Goal: Ask a question

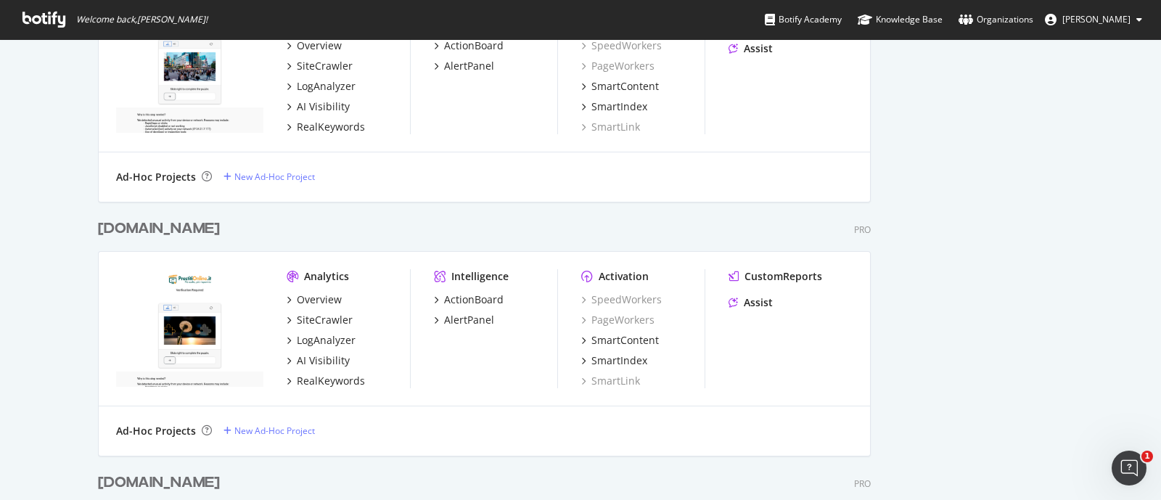
scroll to position [725, 0]
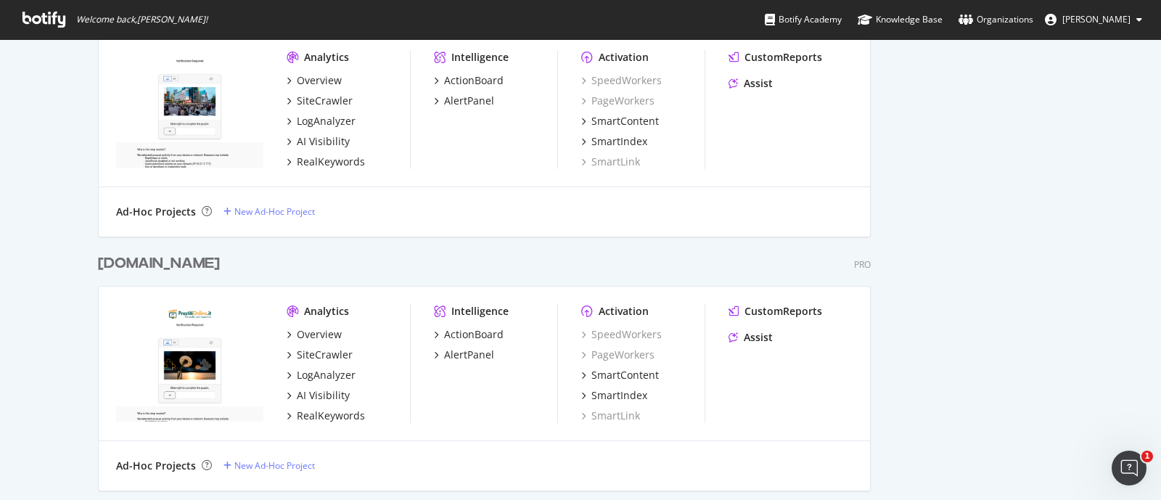
click at [131, 265] on div "[DOMAIN_NAME]" at bounding box center [159, 263] width 122 height 21
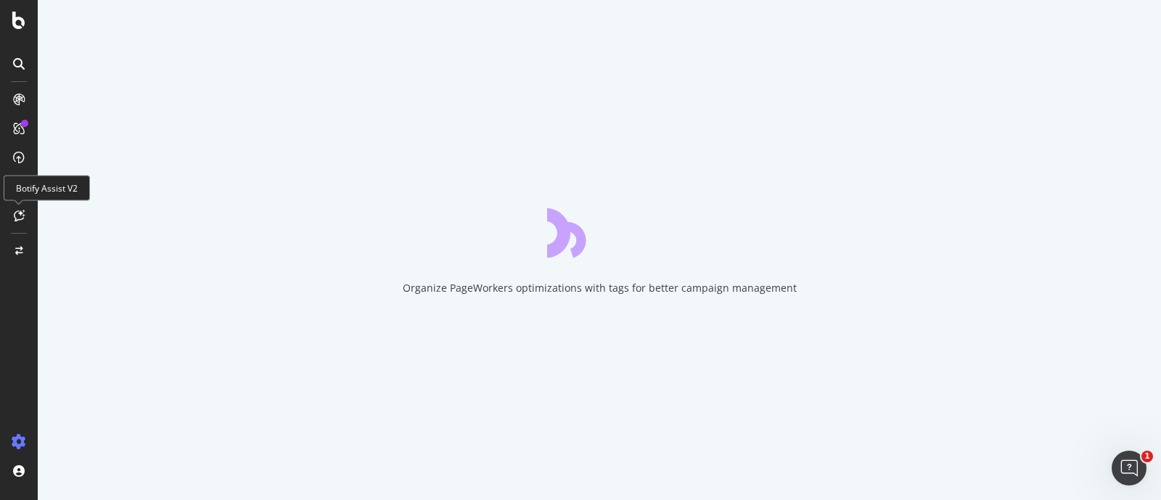
click at [12, 215] on div at bounding box center [18, 215] width 23 height 23
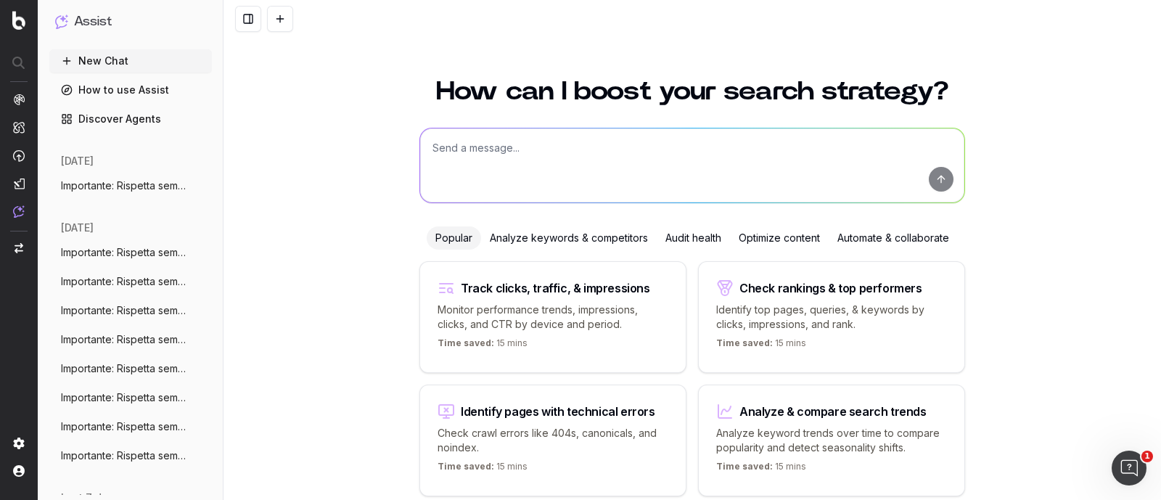
scroll to position [62, 0]
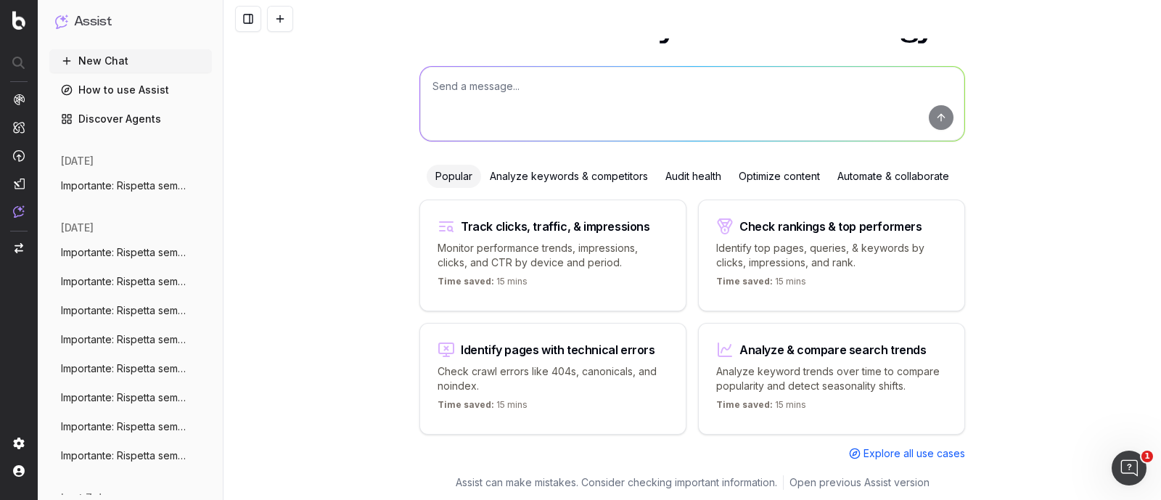
click at [572, 103] on textarea at bounding box center [692, 104] width 544 height 74
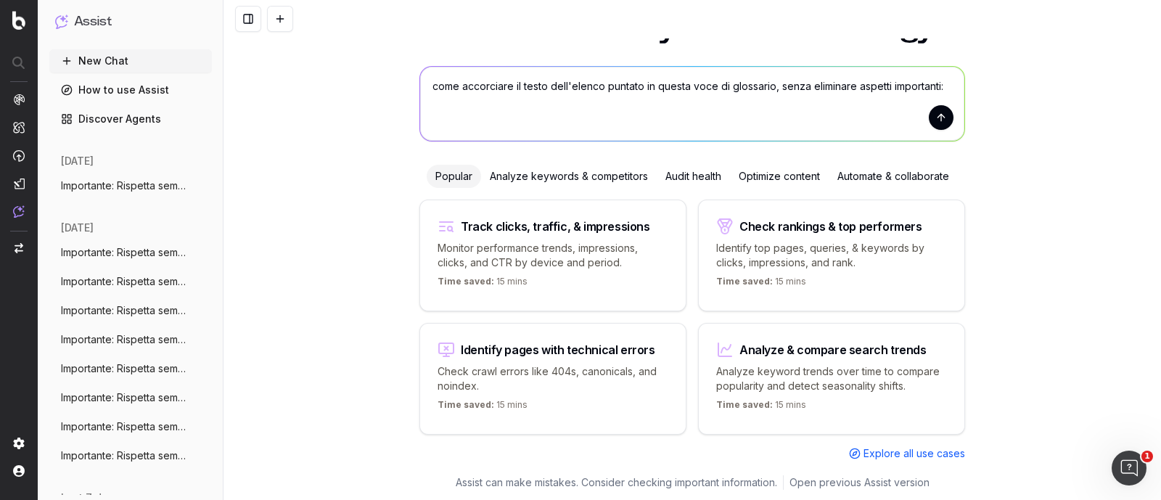
paste textarea "https://www.prestitionline.it/guide-prestiti/glossario-prestiti/iebcc-informazi…"
type textarea "come accorciare il testo dell'elenco puntato in questa voce di glossario, senza…"
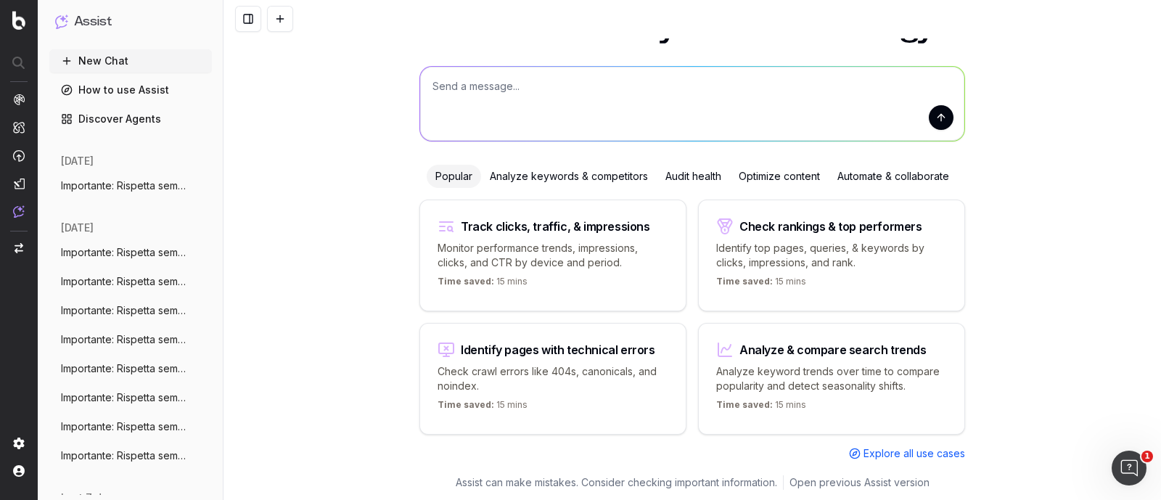
scroll to position [0, 0]
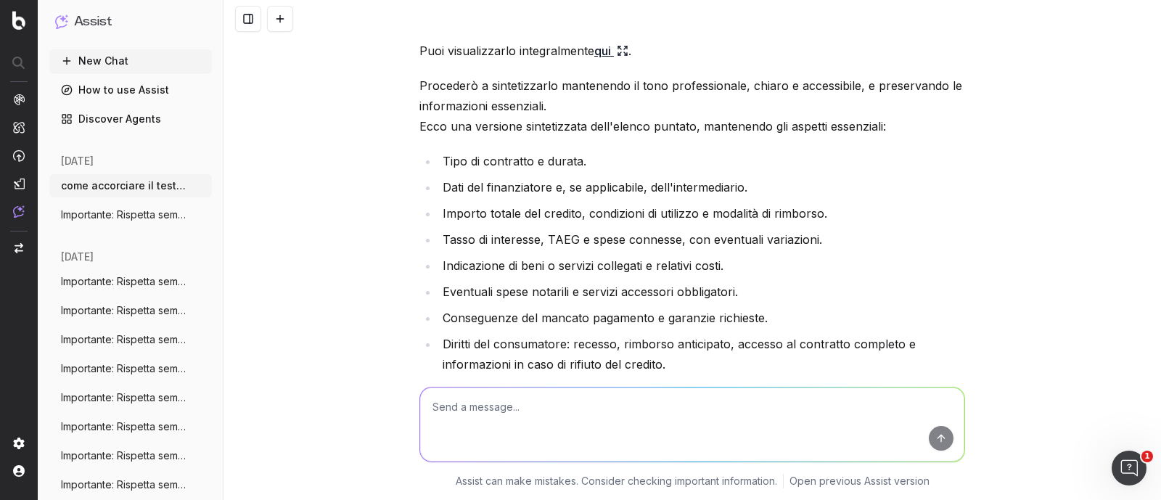
scroll to position [184, 0]
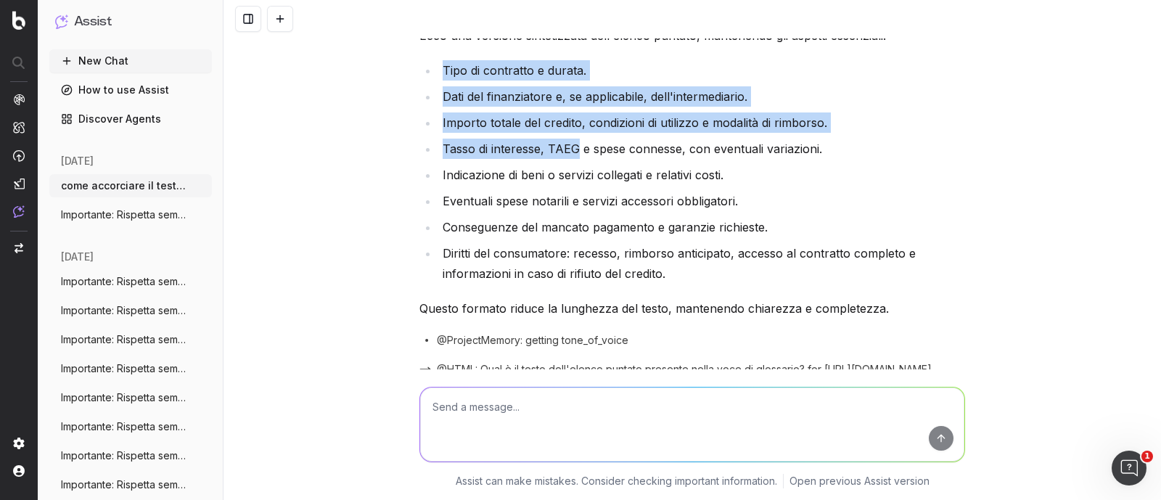
drag, startPoint x: 439, startPoint y: 89, endPoint x: 568, endPoint y: 162, distance: 148.5
click at [568, 162] on ul "Tipo di contratto e durata. Dati del finanziatore e, se applicabile, dell'inter…" at bounding box center [692, 171] width 546 height 223
click at [595, 107] on li "Dati del finanziatore e, se applicabile, dell'intermediario." at bounding box center [701, 96] width 527 height 20
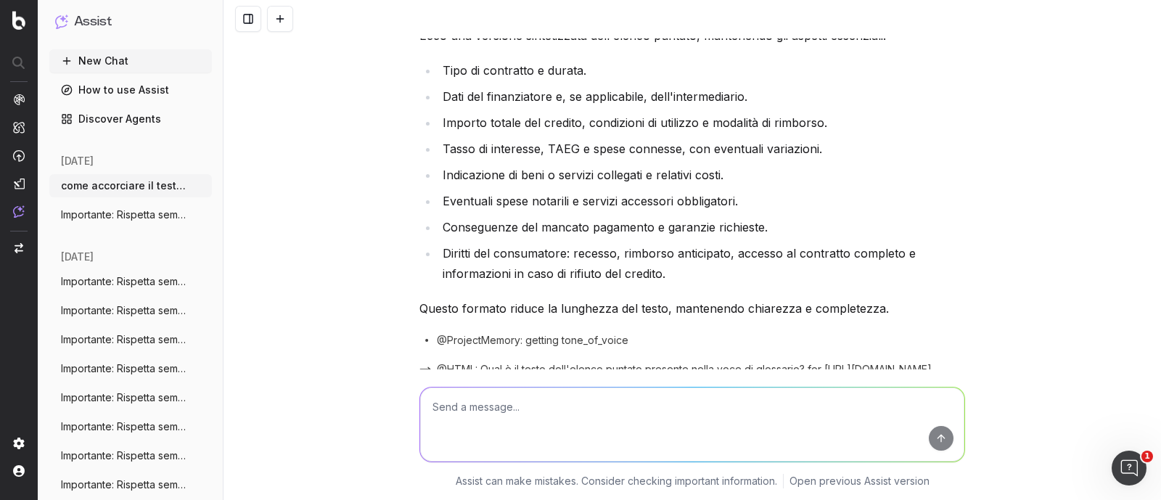
click at [596, 179] on ul "Tipo di contratto e durata. Dati del finanziatore e, se applicabile, dell'inter…" at bounding box center [692, 171] width 546 height 223
